Goal: Transaction & Acquisition: Purchase product/service

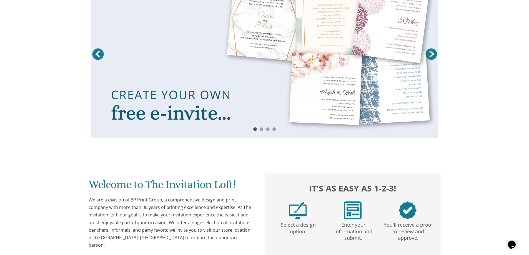
scroll to position [61, 0]
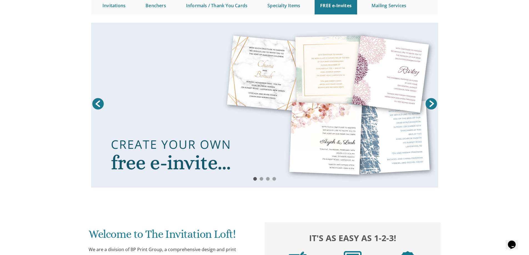
click at [158, 123] on link at bounding box center [264, 105] width 347 height 165
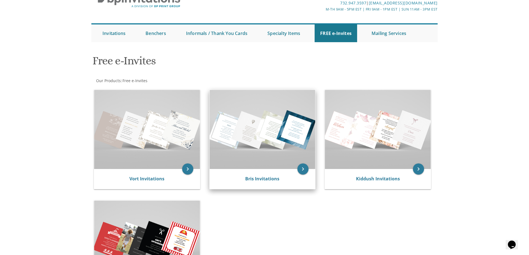
scroll to position [111, 0]
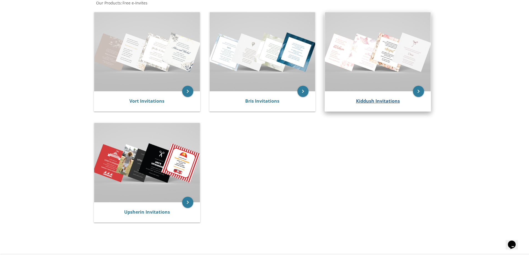
click at [362, 104] on div "Kiddush Invitations" at bounding box center [377, 101] width 92 height 7
click at [363, 100] on link "Kiddush Invitations" at bounding box center [378, 101] width 44 height 6
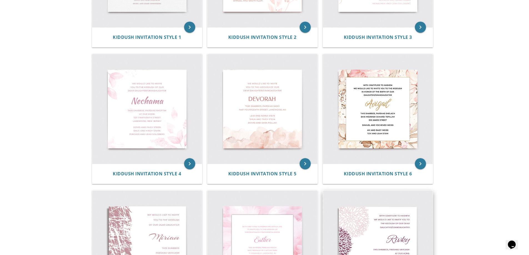
scroll to position [105, 0]
